Goal: Find specific page/section: Find specific page/section

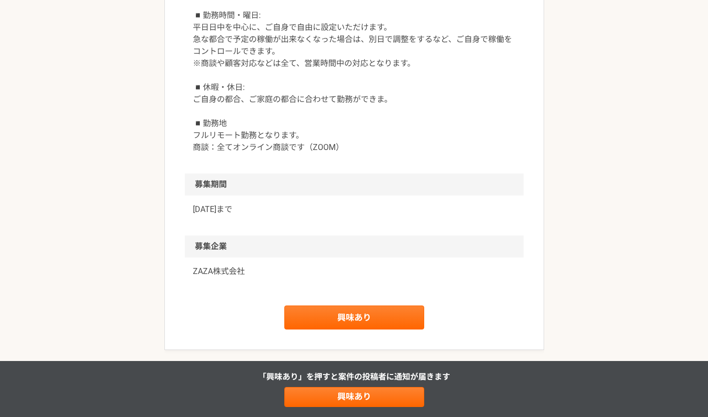
scroll to position [1355, 0]
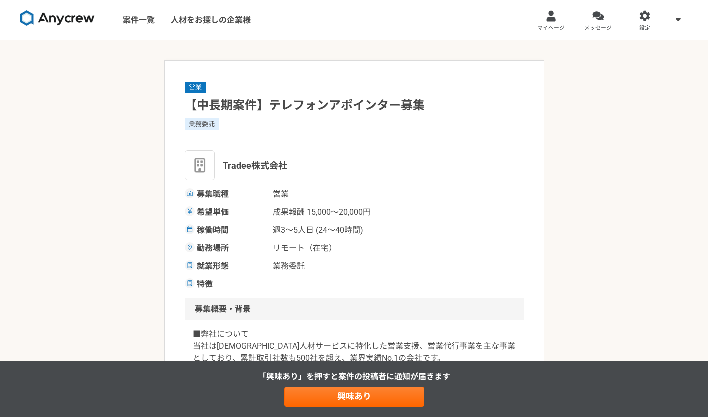
click at [548, 24] on span "マイページ" at bounding box center [550, 28] width 27 height 8
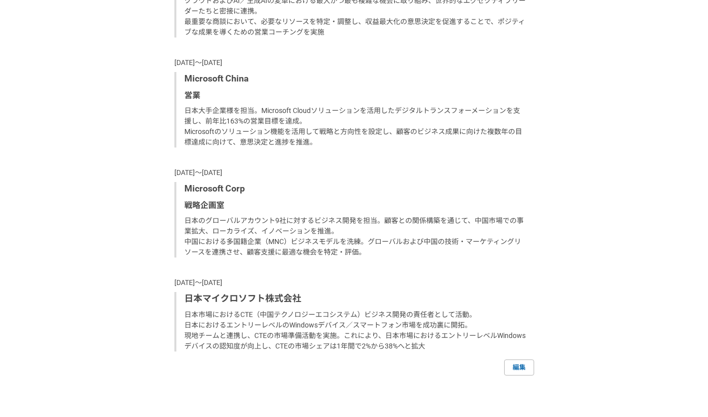
scroll to position [687, 0]
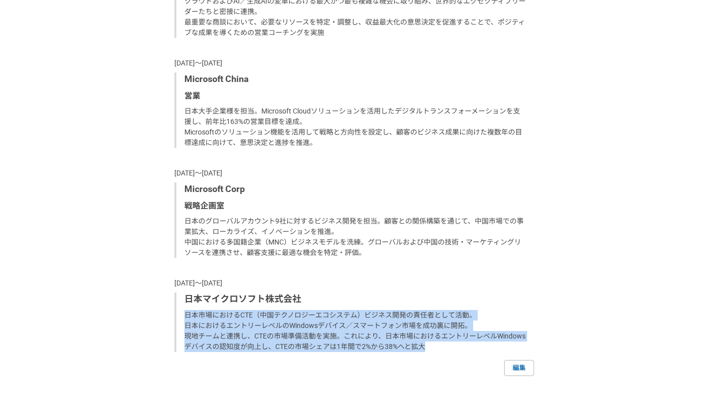
drag, startPoint x: 424, startPoint y: 356, endPoint x: 179, endPoint y: 329, distance: 246.9
click at [179, 329] on div "日本マイクロソフト株式会社 [GEOGRAPHIC_DATA]におけるCTE（中国テクノロジーエコシステム）ビジネス開発の責任者として活動。 日本におけるエン…" at bounding box center [354, 321] width 360 height 59
copy p "日本市場におけるCTE（中国テクノロジーエコシステム）ビジネス開発の責任者として活動。 日本におけるエントリーレベルのWindowsデバイス／スマートフォン市…"
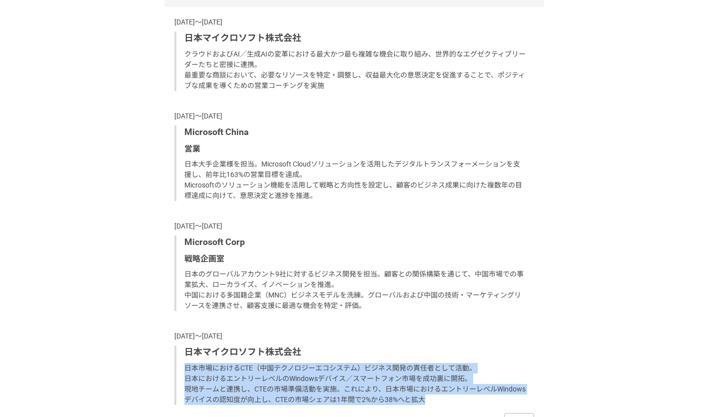
scroll to position [635, 0]
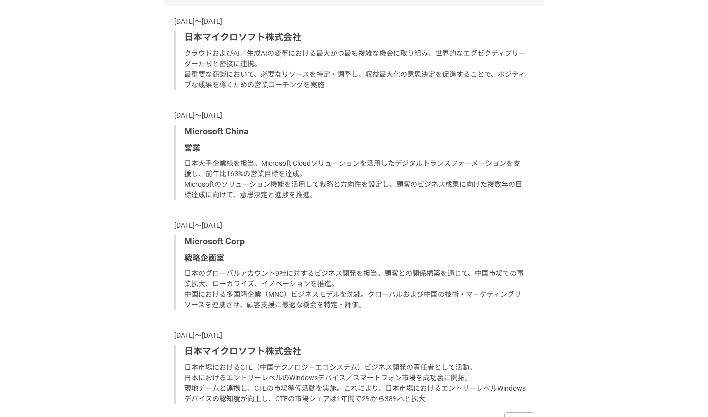
click at [189, 280] on p "日本のグローバルアカウント9社に対するビジネス開発を担当。顧客との関係構築を通じて、中国市場での事業拡大、ローカライズ、イノベーションを推進。 中国における多…" at bounding box center [355, 289] width 342 height 42
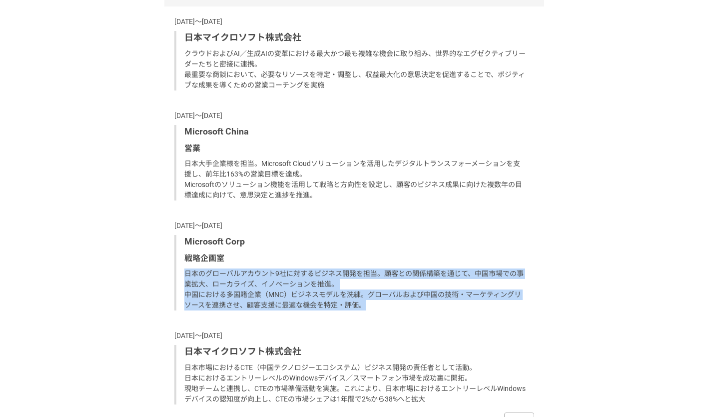
drag, startPoint x: 187, startPoint y: 281, endPoint x: 370, endPoint y: 317, distance: 186.6
click at [370, 310] on p "日本のグローバルアカウント9社に対するビジネス開発を担当。顧客との関係構築を通じて、中国市場での事業拡大、ローカライズ、イノベーションを推進。 中国における多…" at bounding box center [355, 289] width 342 height 42
copy p "日本のグローバルアカウント9社に対するビジネス開発を担当。顧客との関係構築を通じて、中国市場での事業拡大、ローカライズ、イノベーションを推進。 中国における多…"
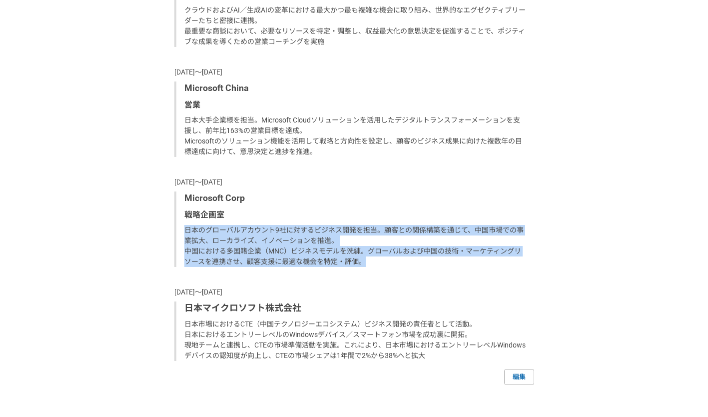
scroll to position [679, 0]
